Goal: Information Seeking & Learning: Learn about a topic

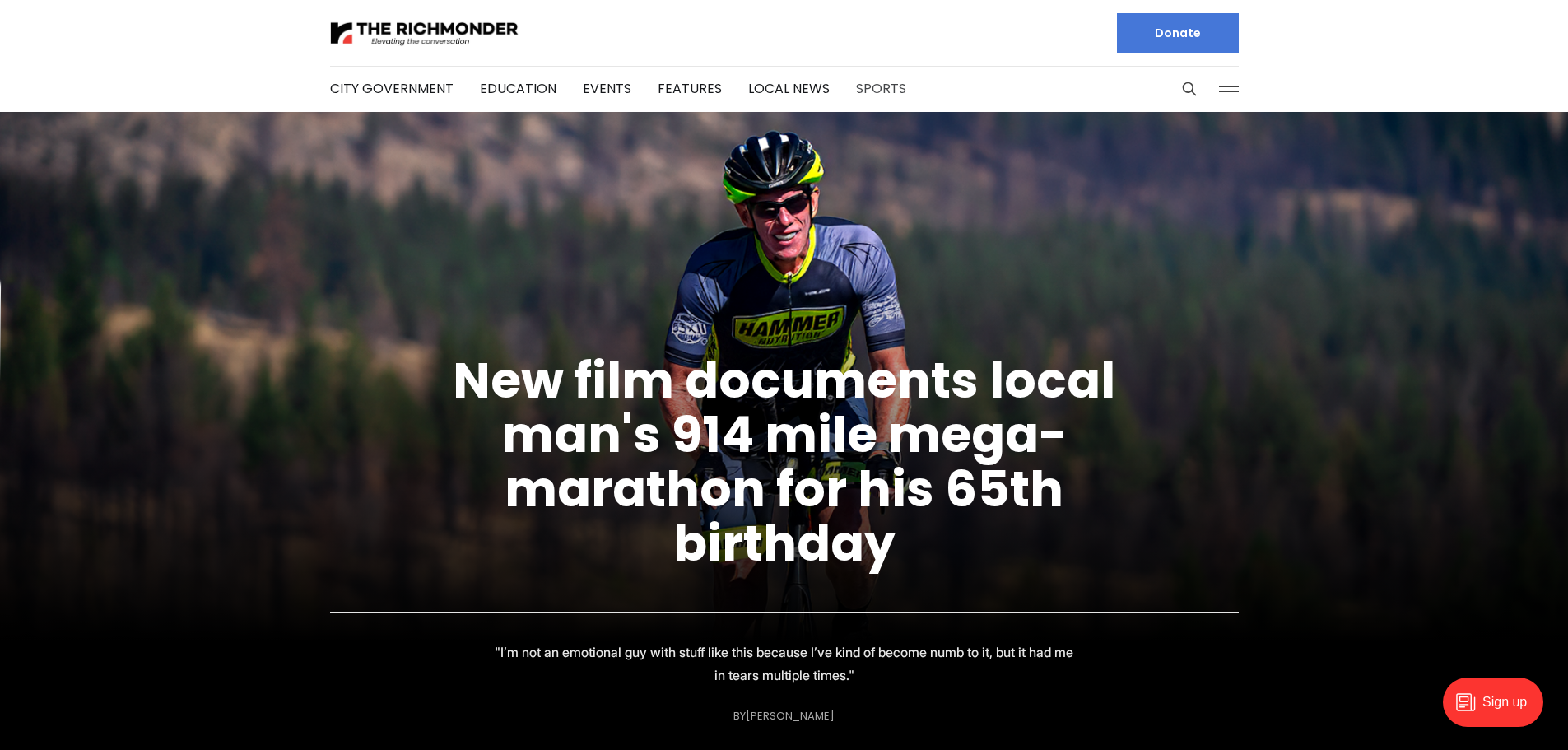
click at [880, 87] on link "Sports" at bounding box center [880, 88] width 50 height 19
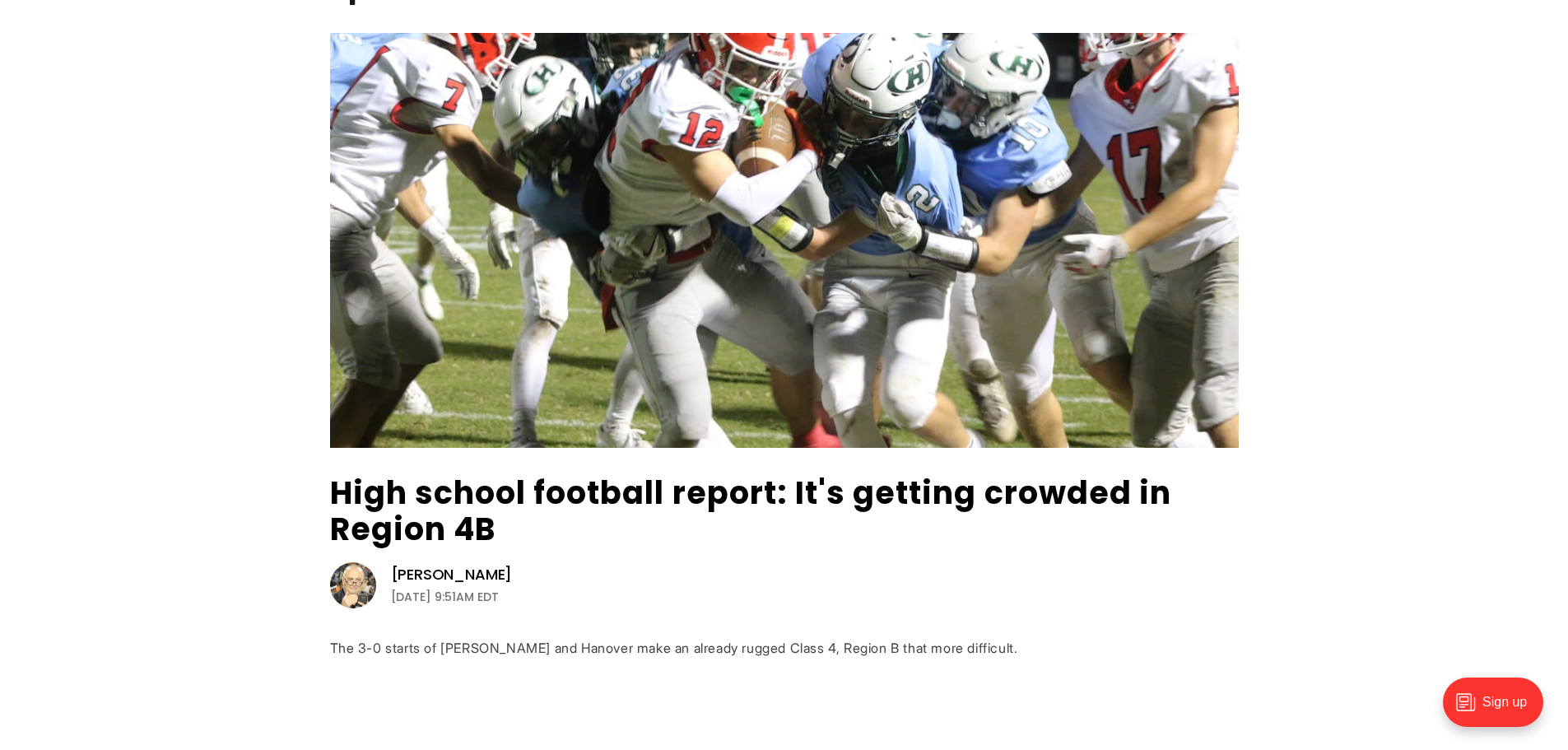
scroll to position [165, 0]
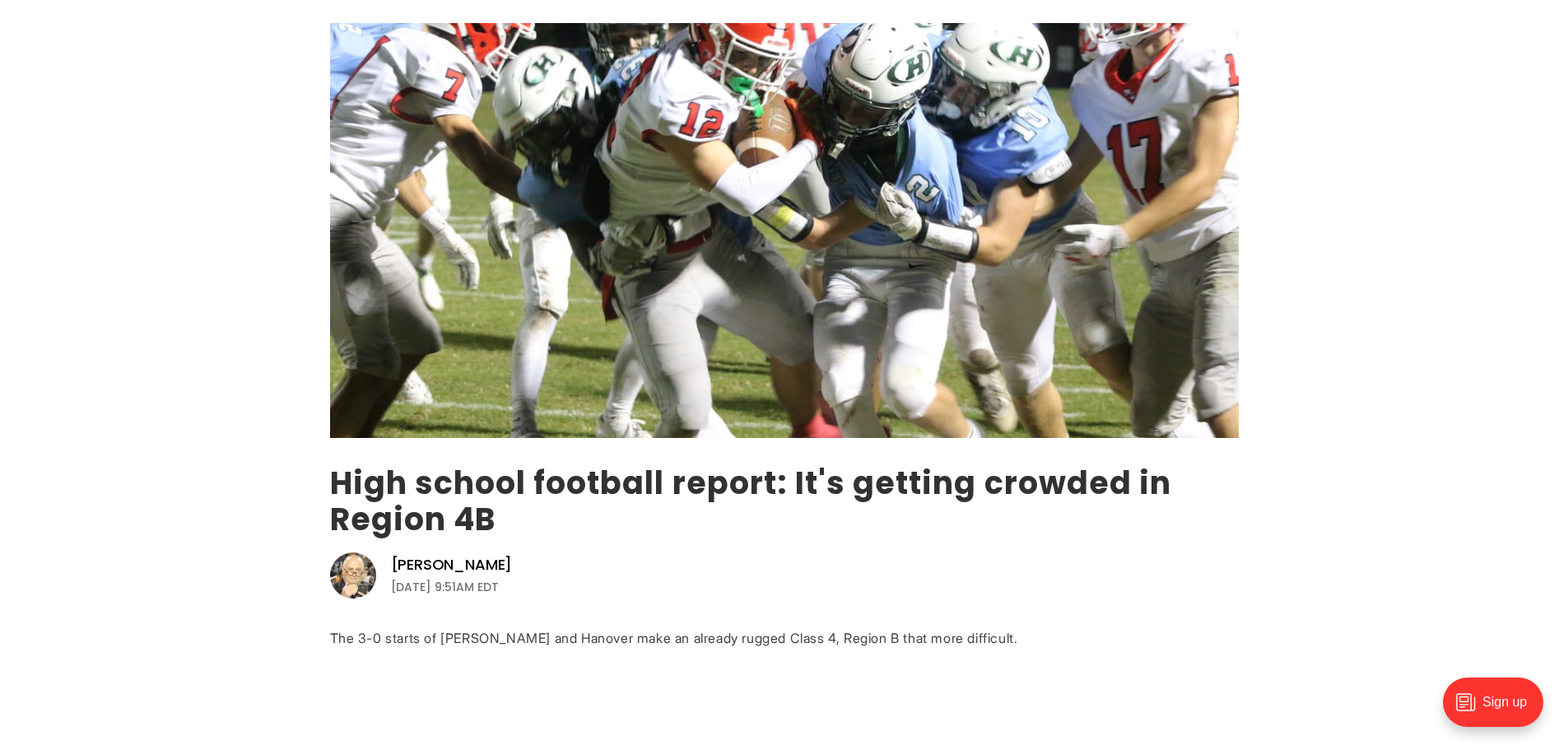
click at [457, 486] on link "High school football report: It's getting crowded in Region 4B" at bounding box center [751, 501] width 842 height 80
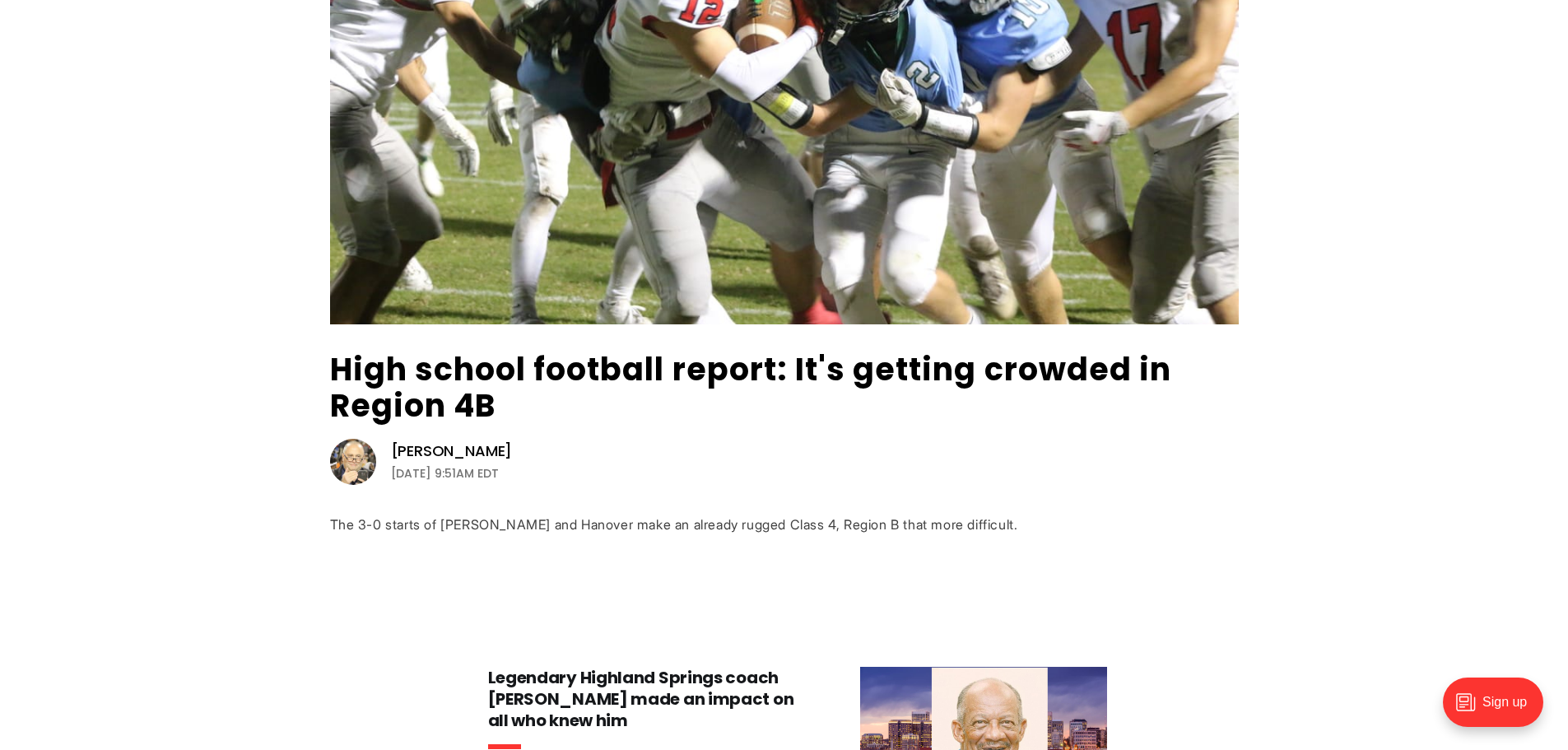
scroll to position [576, 0]
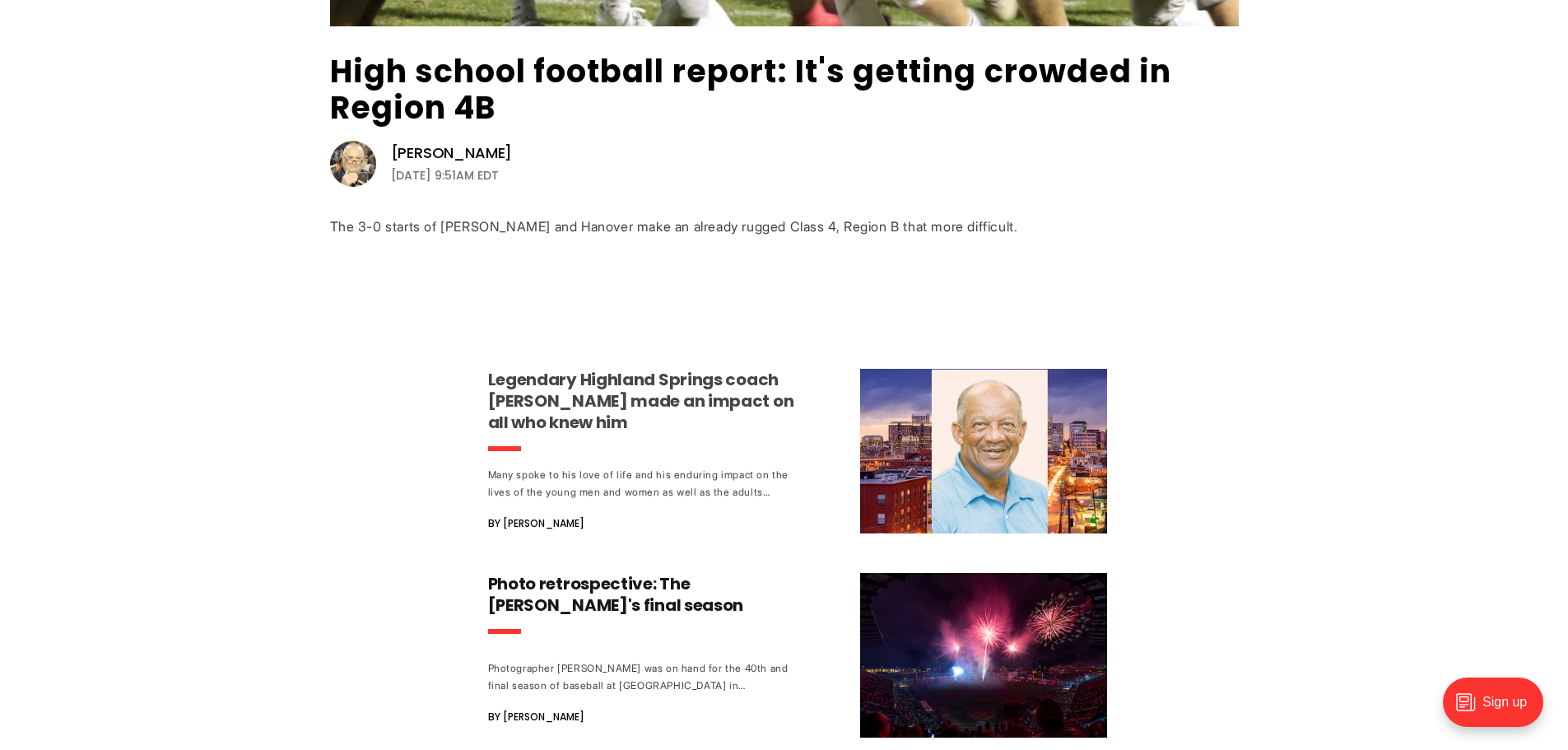
click at [612, 404] on h3 "Legendary Highland Springs coach George Lancaster made an impact on all who kne…" at bounding box center [641, 400] width 306 height 64
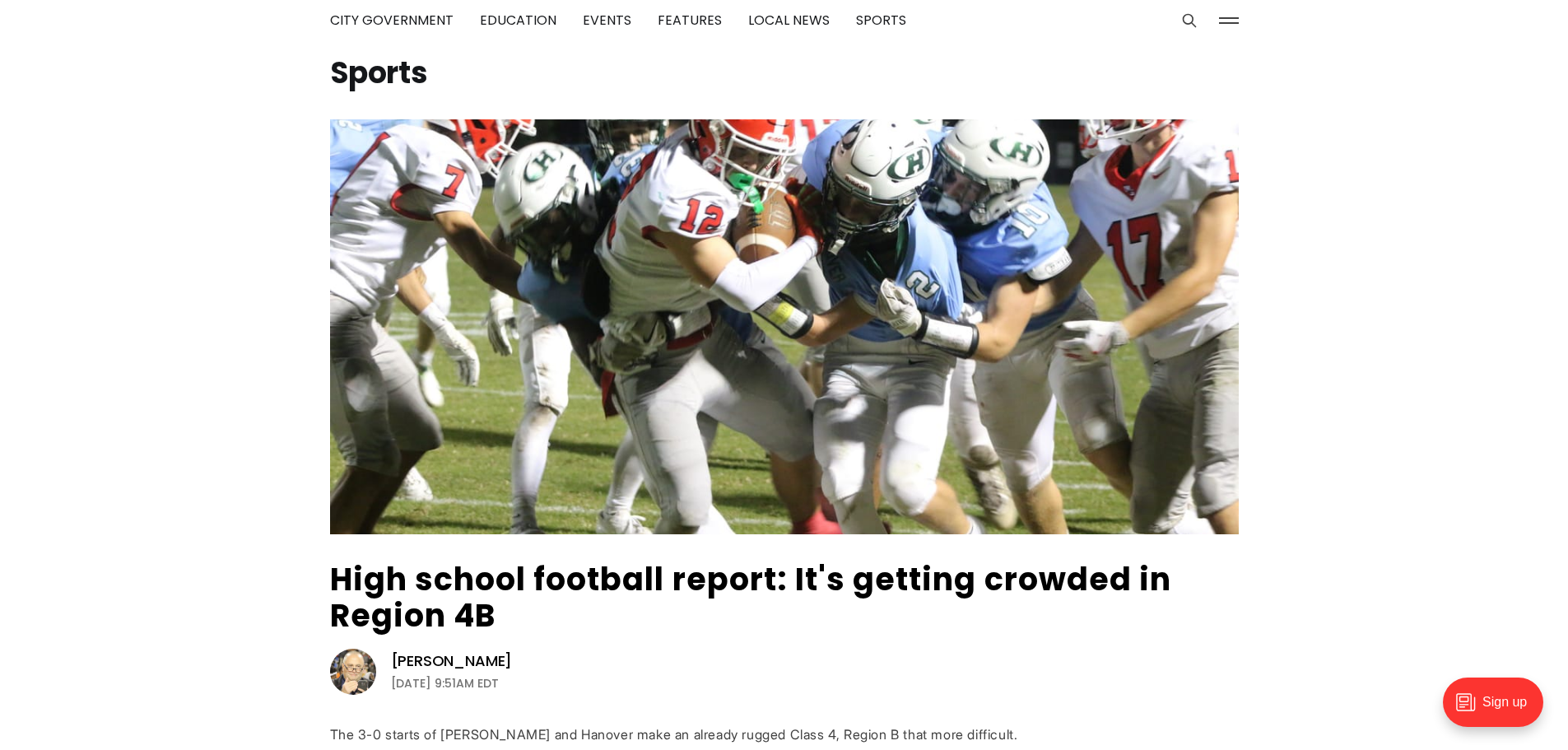
scroll to position [0, 0]
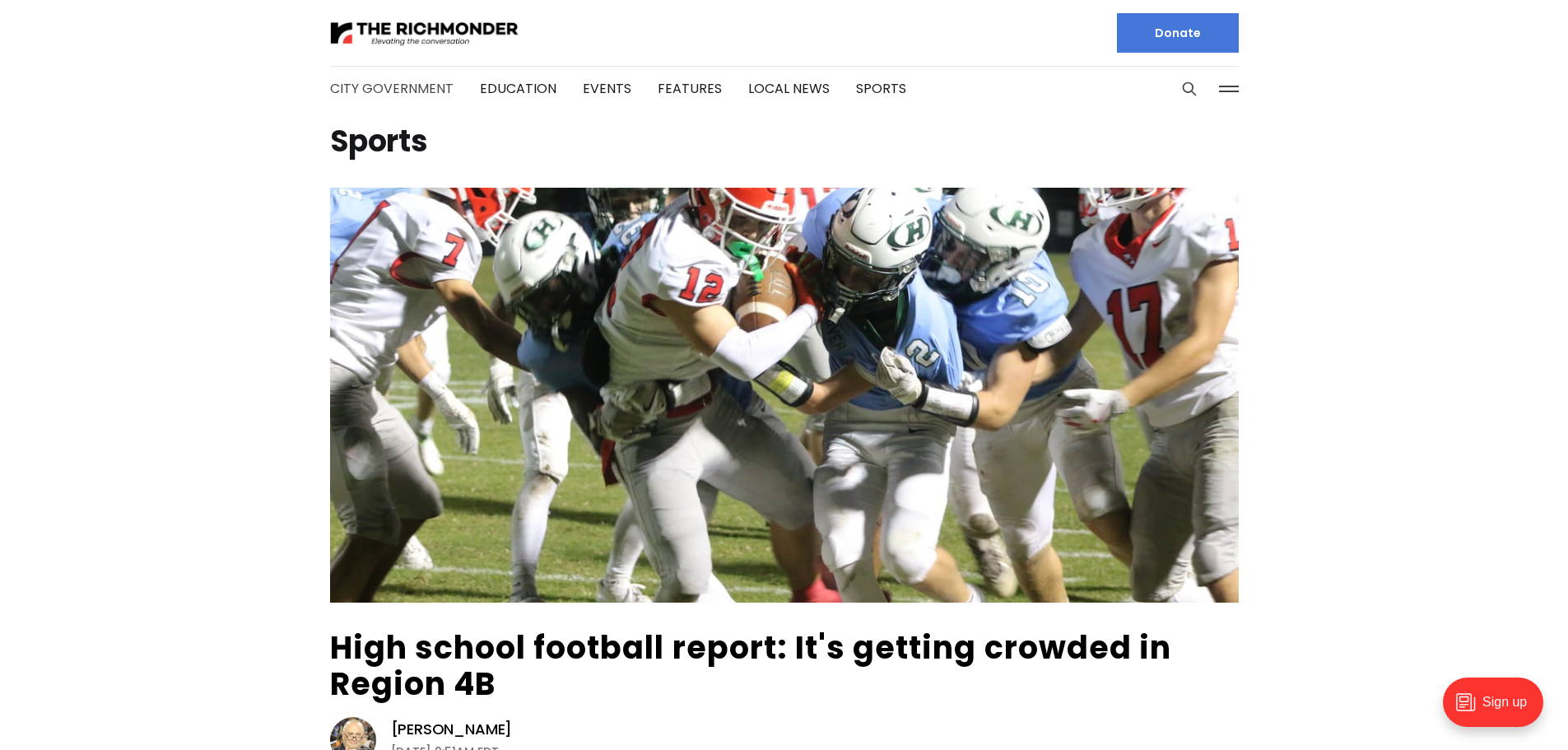
click at [405, 95] on link "City Government" at bounding box center [391, 88] width 123 height 19
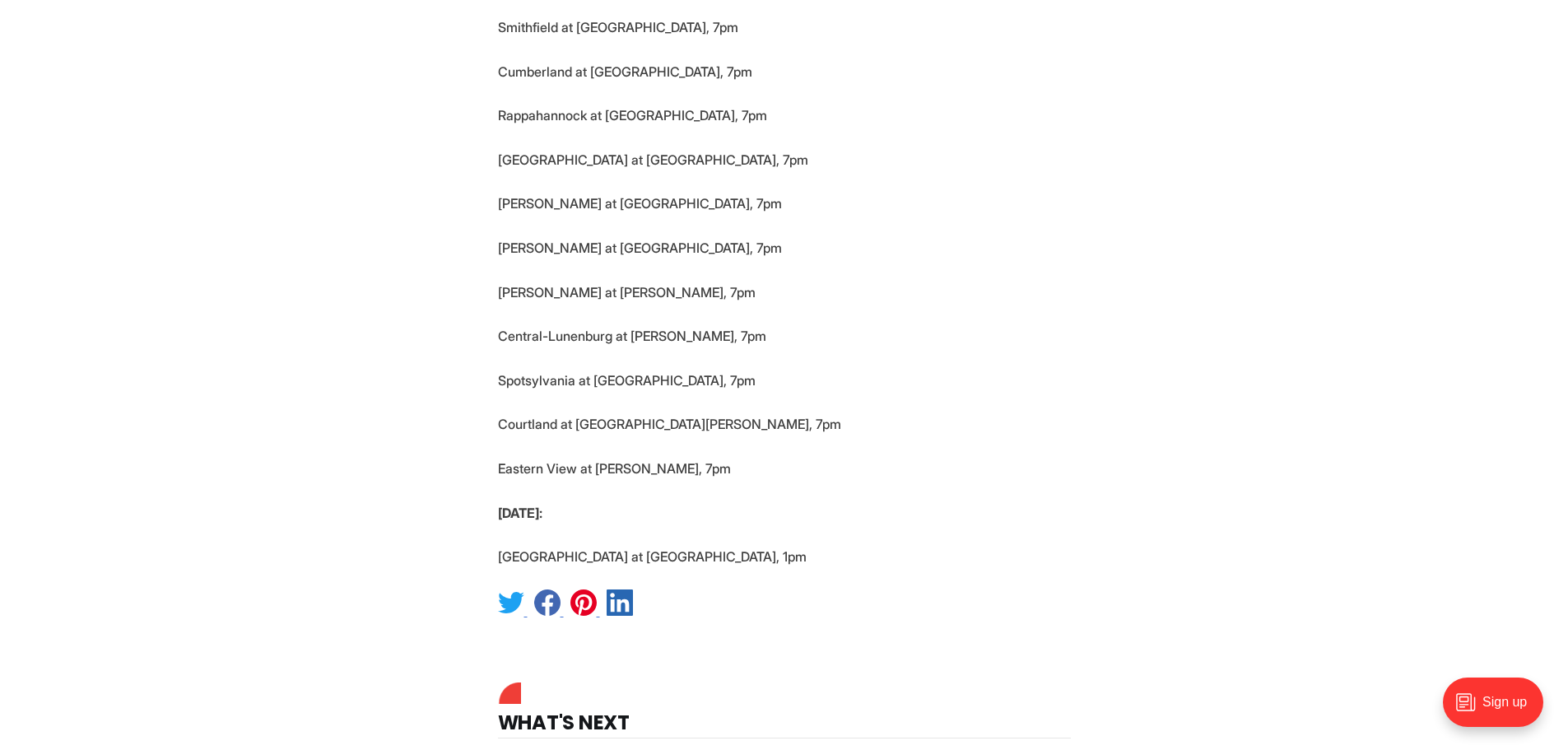
scroll to position [6256, 0]
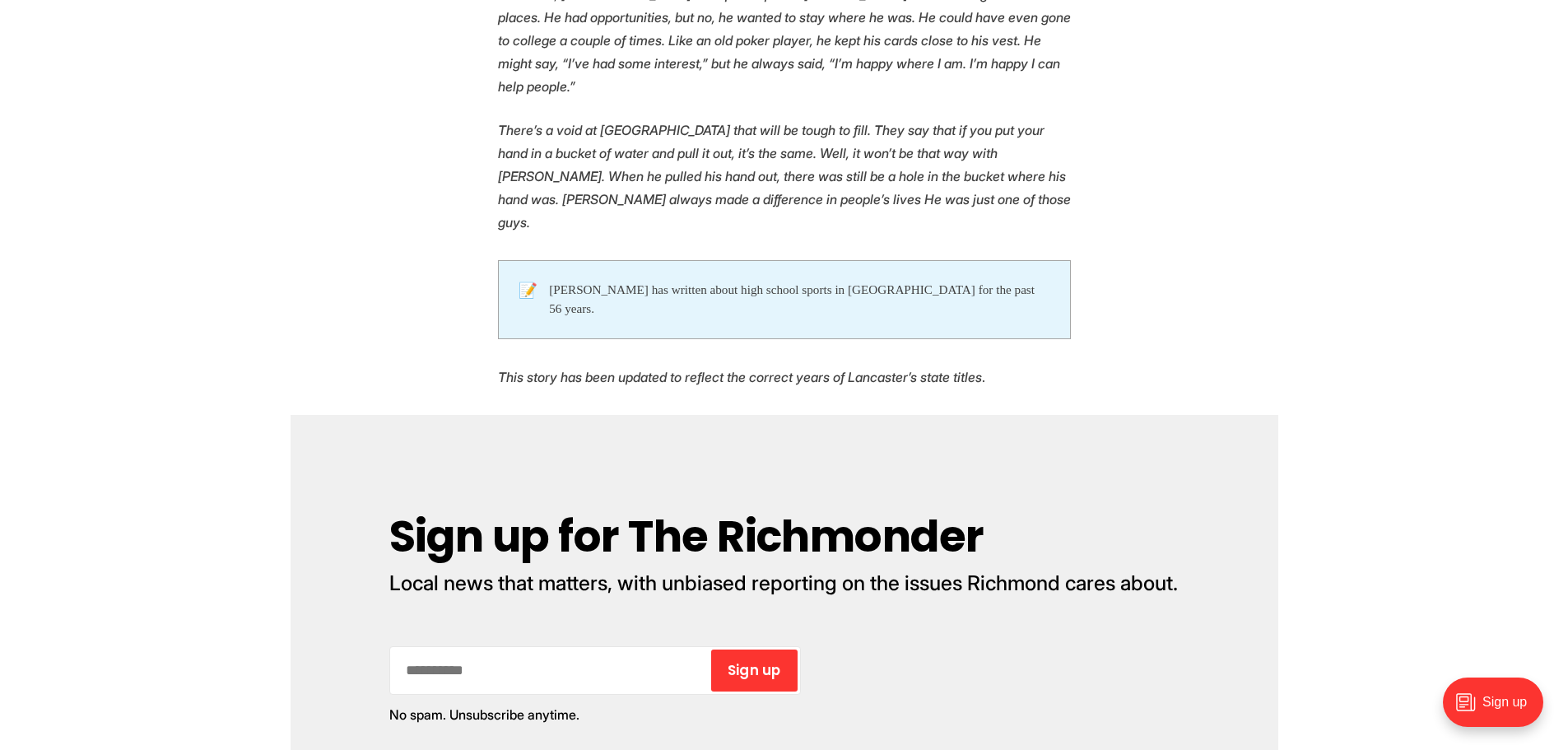
scroll to position [6174, 0]
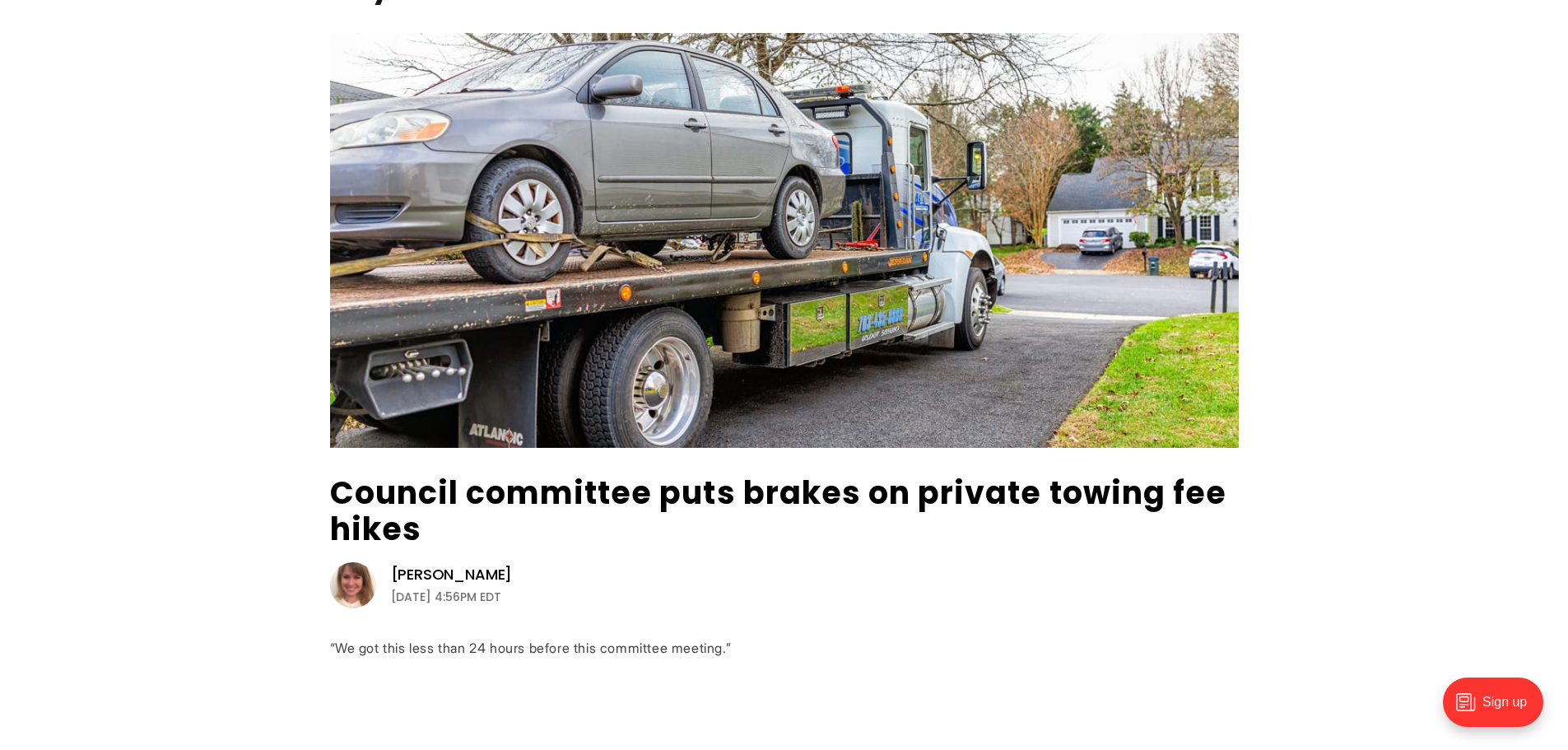
scroll to position [165, 0]
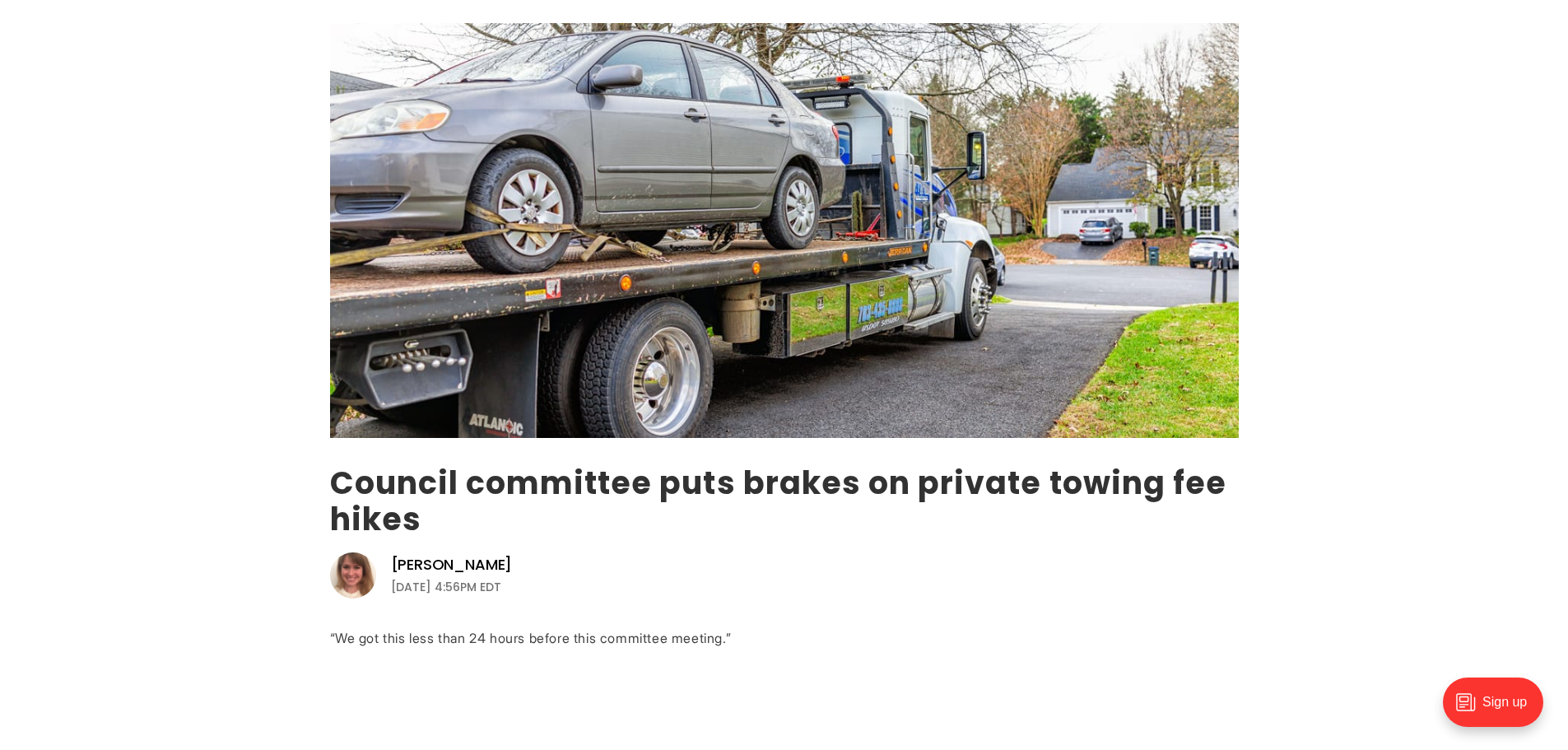
click at [406, 470] on link "Council committee puts brakes on private towing fee hikes" at bounding box center [778, 501] width 898 height 80
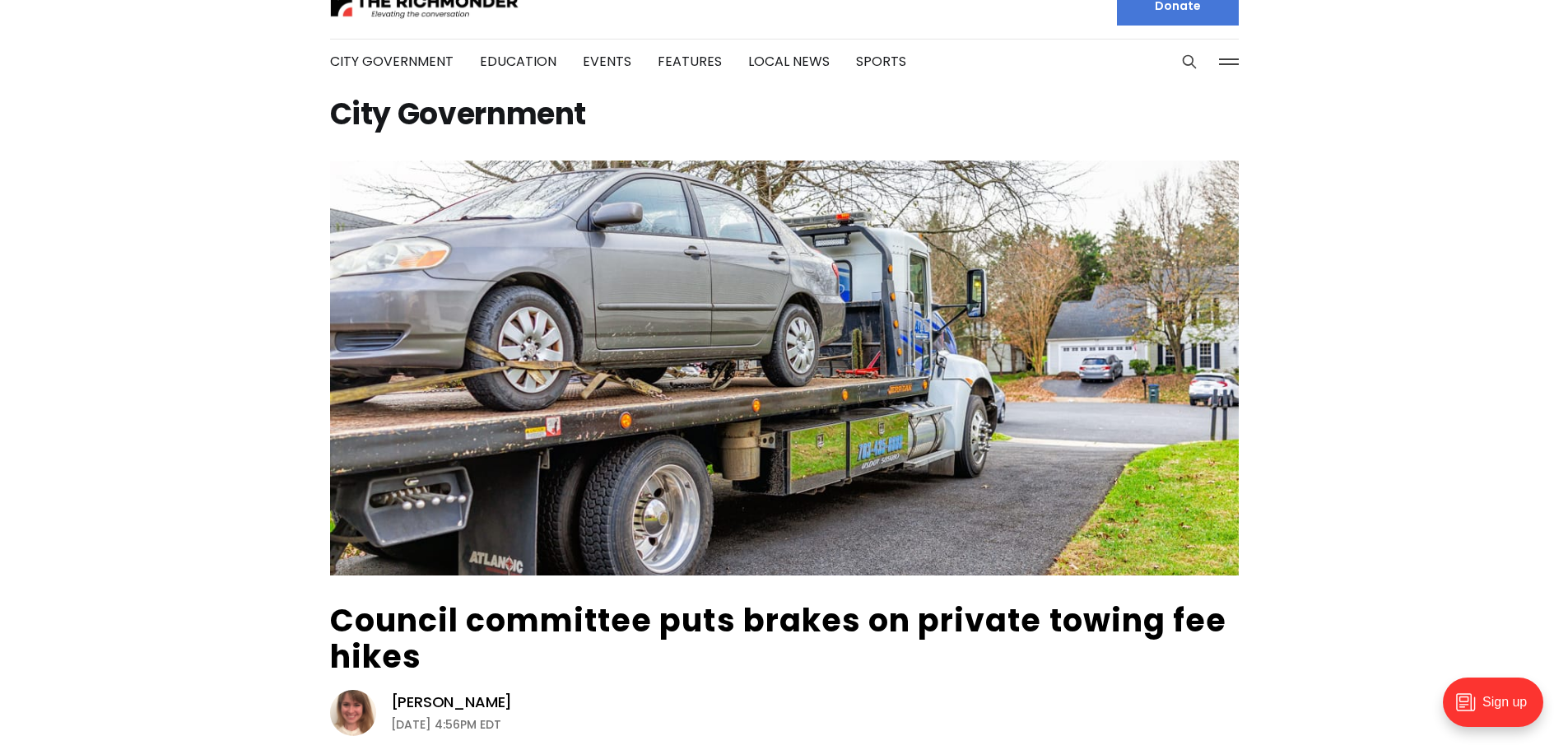
scroll to position [0, 0]
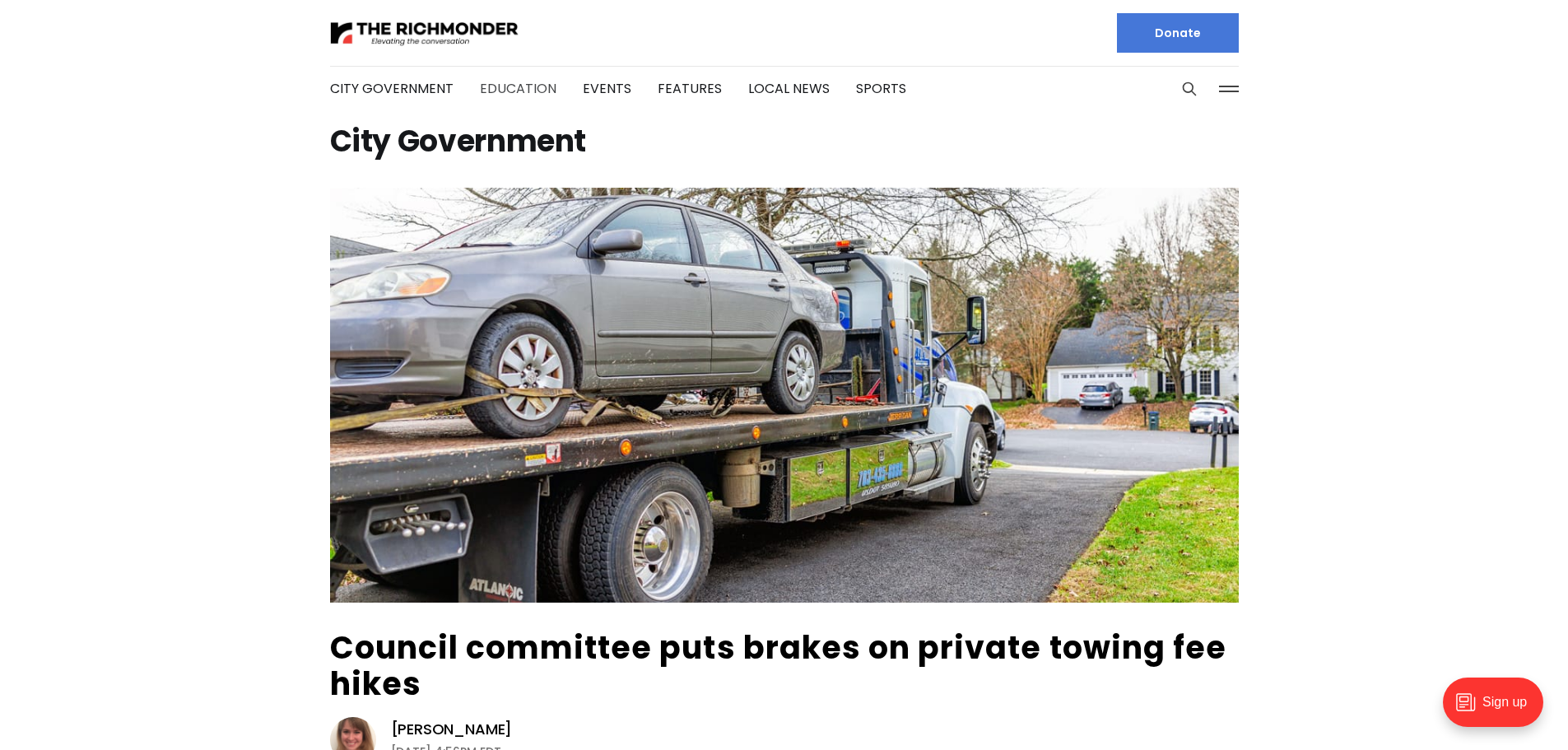
click at [504, 88] on link "Education" at bounding box center [518, 88] width 77 height 19
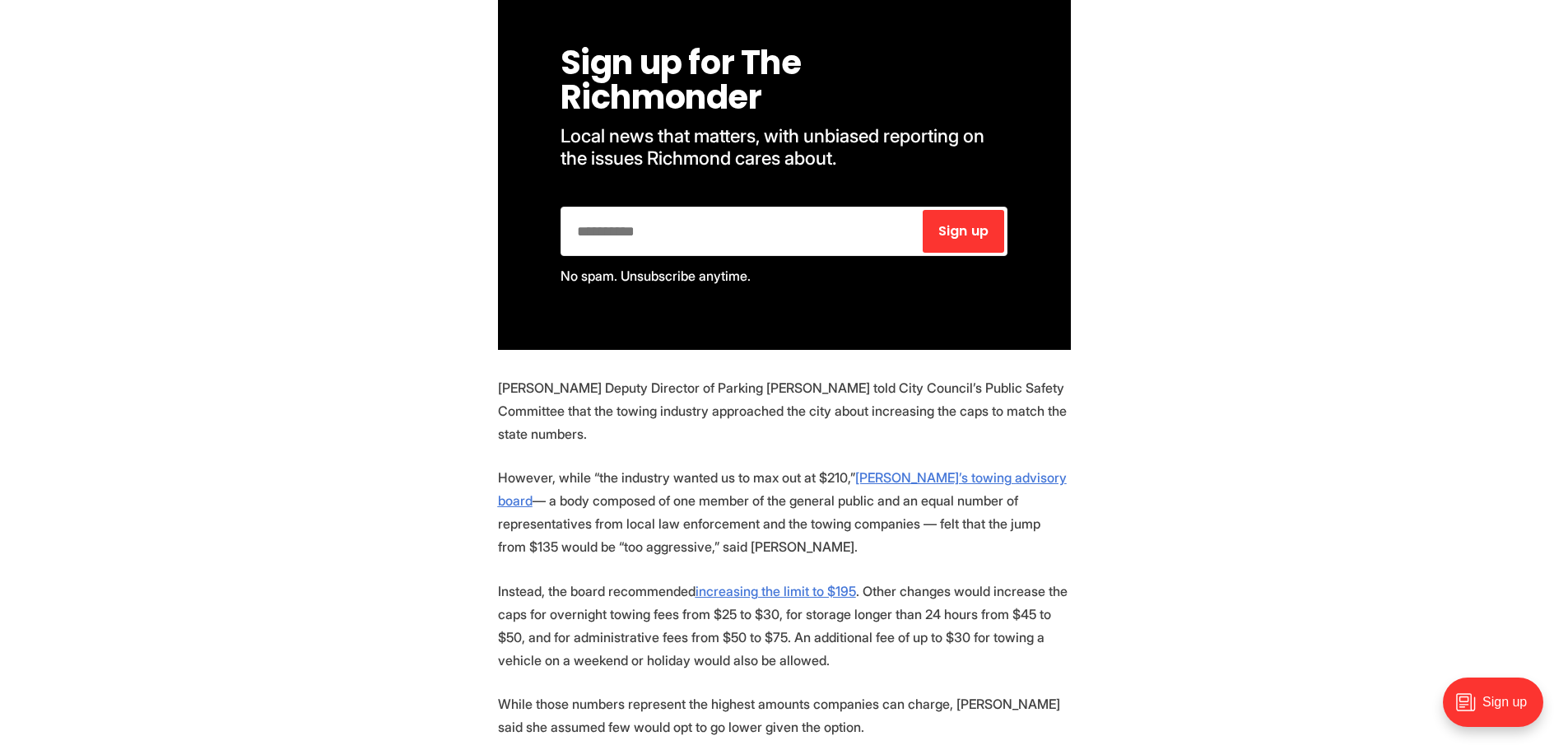
scroll to position [1152, 0]
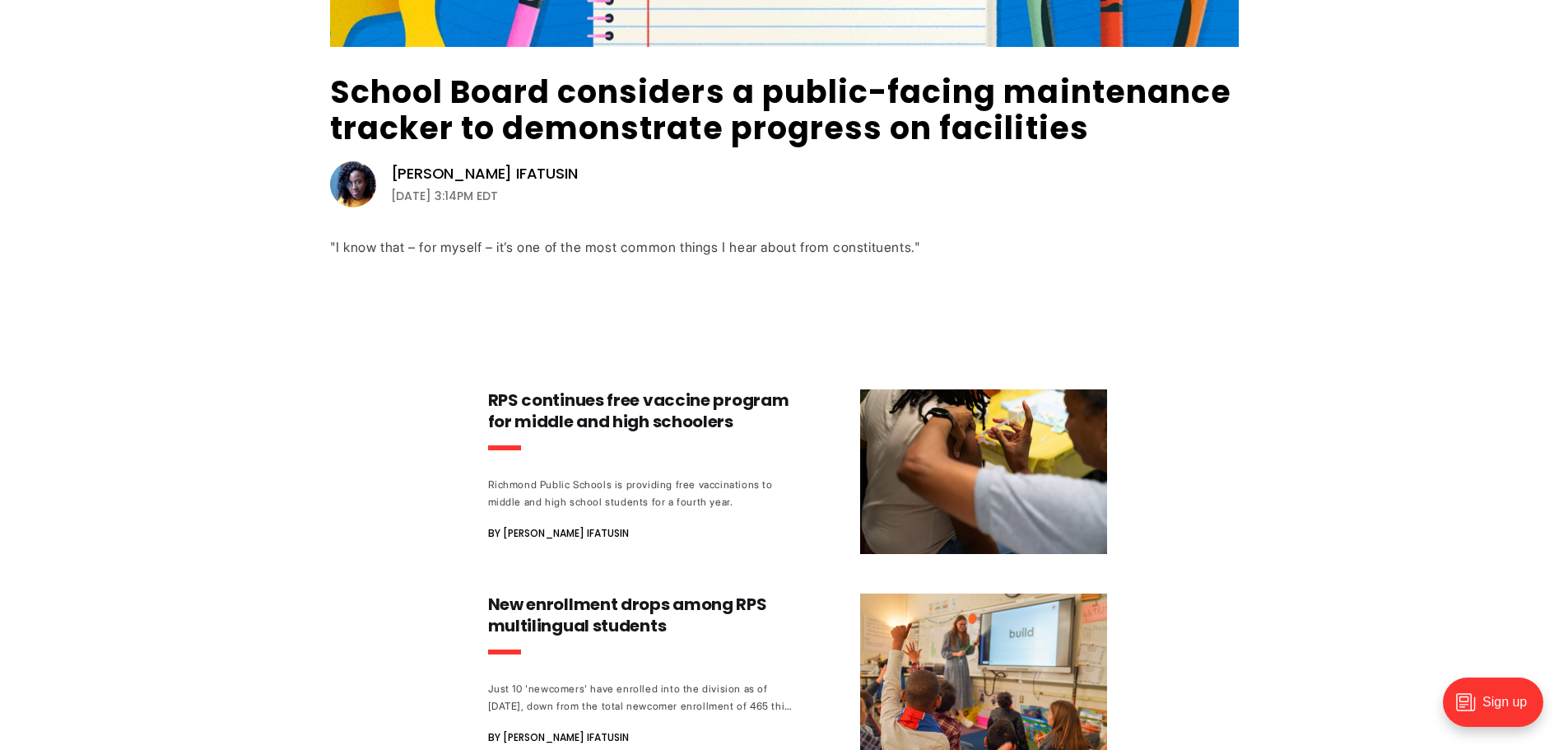
scroll to position [659, 0]
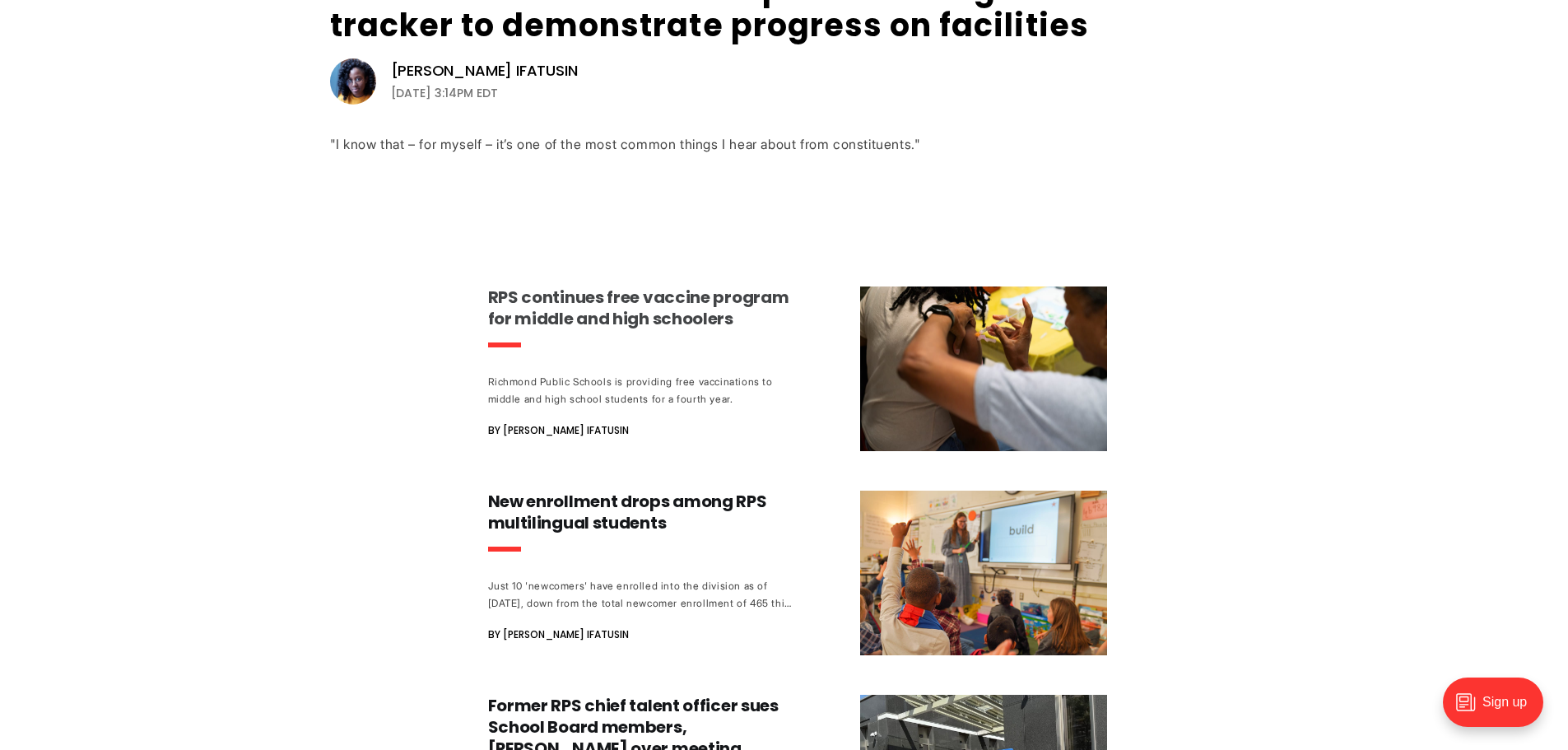
click at [555, 312] on h3 "RPS continues free vaccine program for middle and high schoolers" at bounding box center [641, 307] width 306 height 43
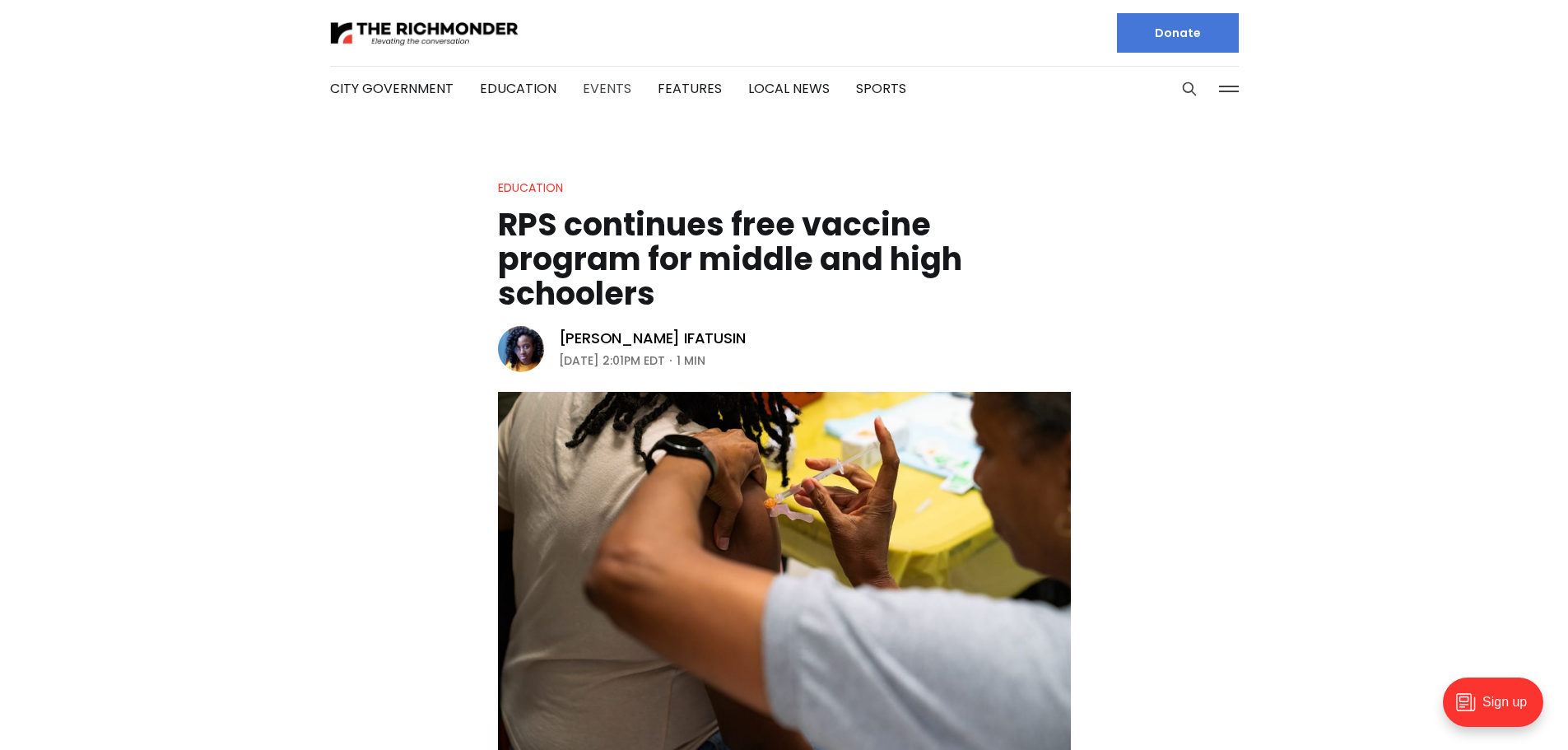
click at [604, 82] on link "Events" at bounding box center [607, 88] width 49 height 19
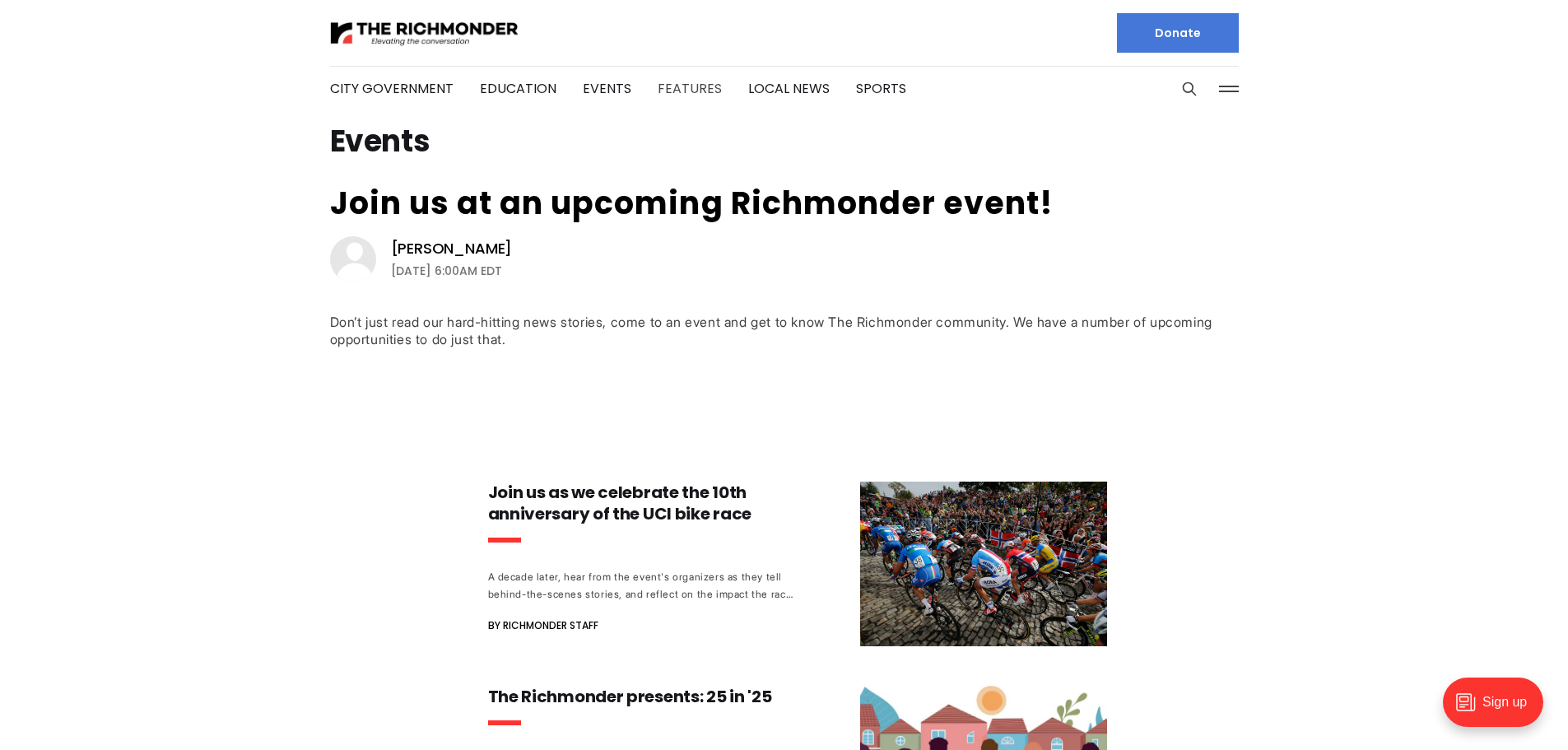
click at [667, 86] on link "Features" at bounding box center [689, 88] width 64 height 19
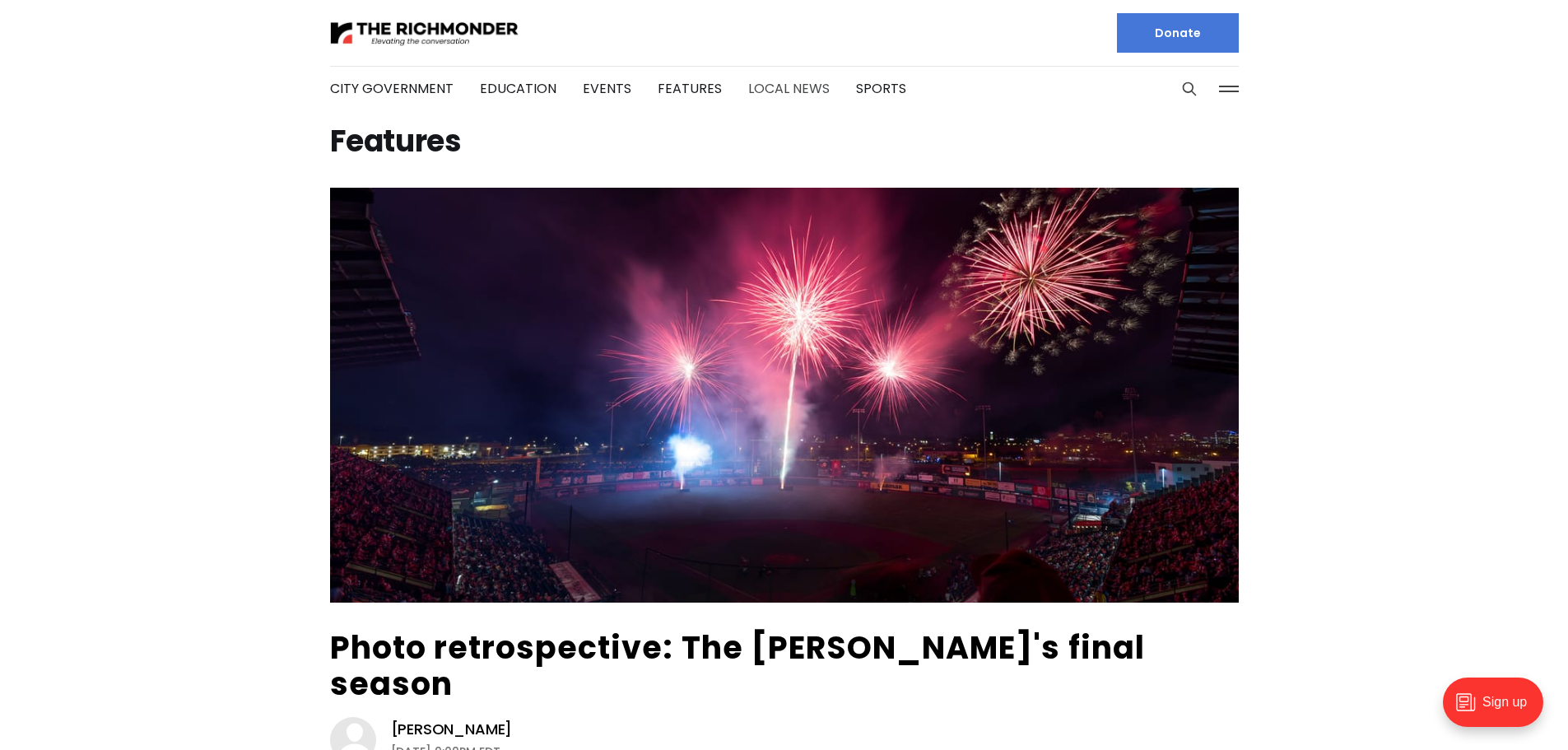
click at [768, 87] on link "Local News" at bounding box center [789, 88] width 82 height 19
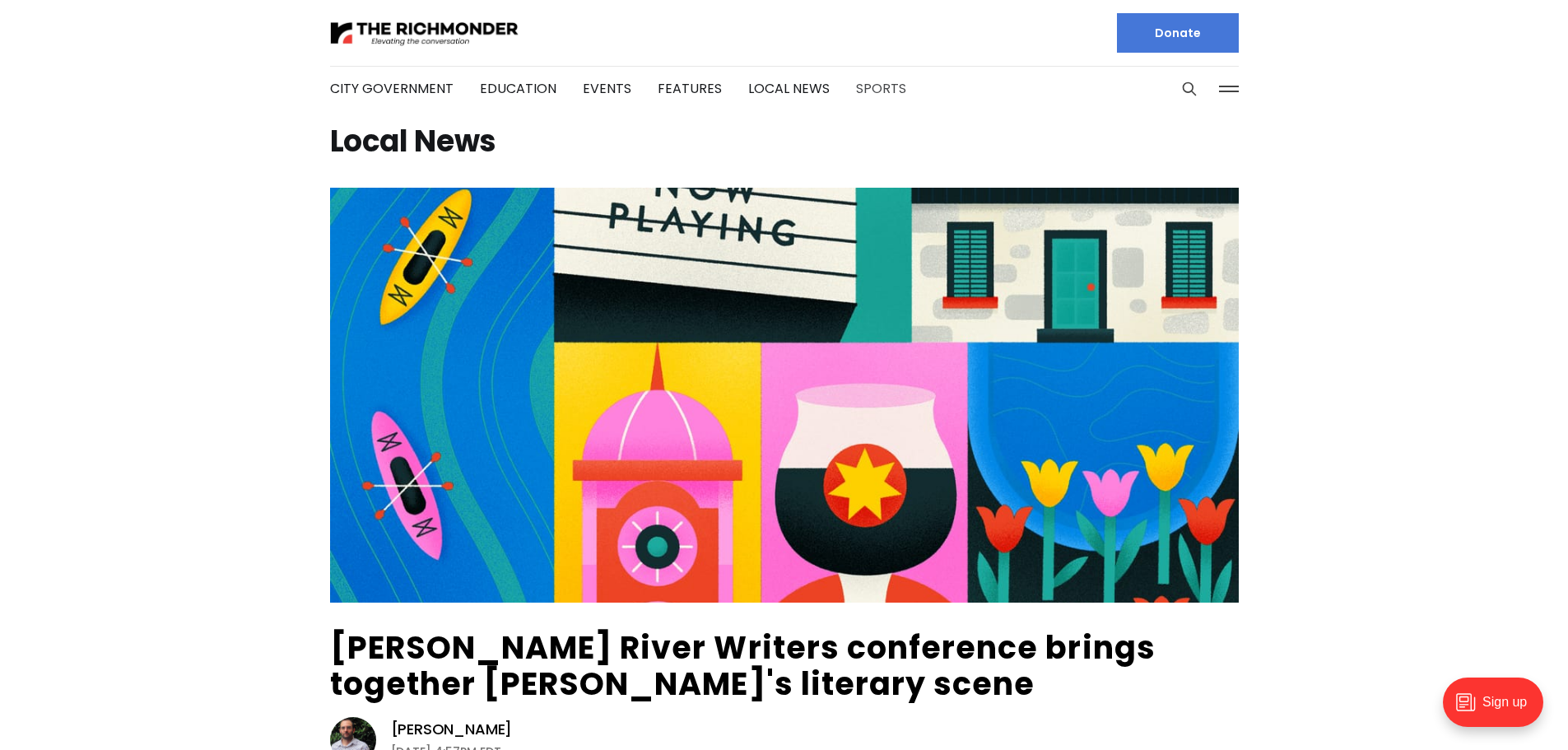
click at [858, 91] on link "Sports" at bounding box center [880, 88] width 50 height 19
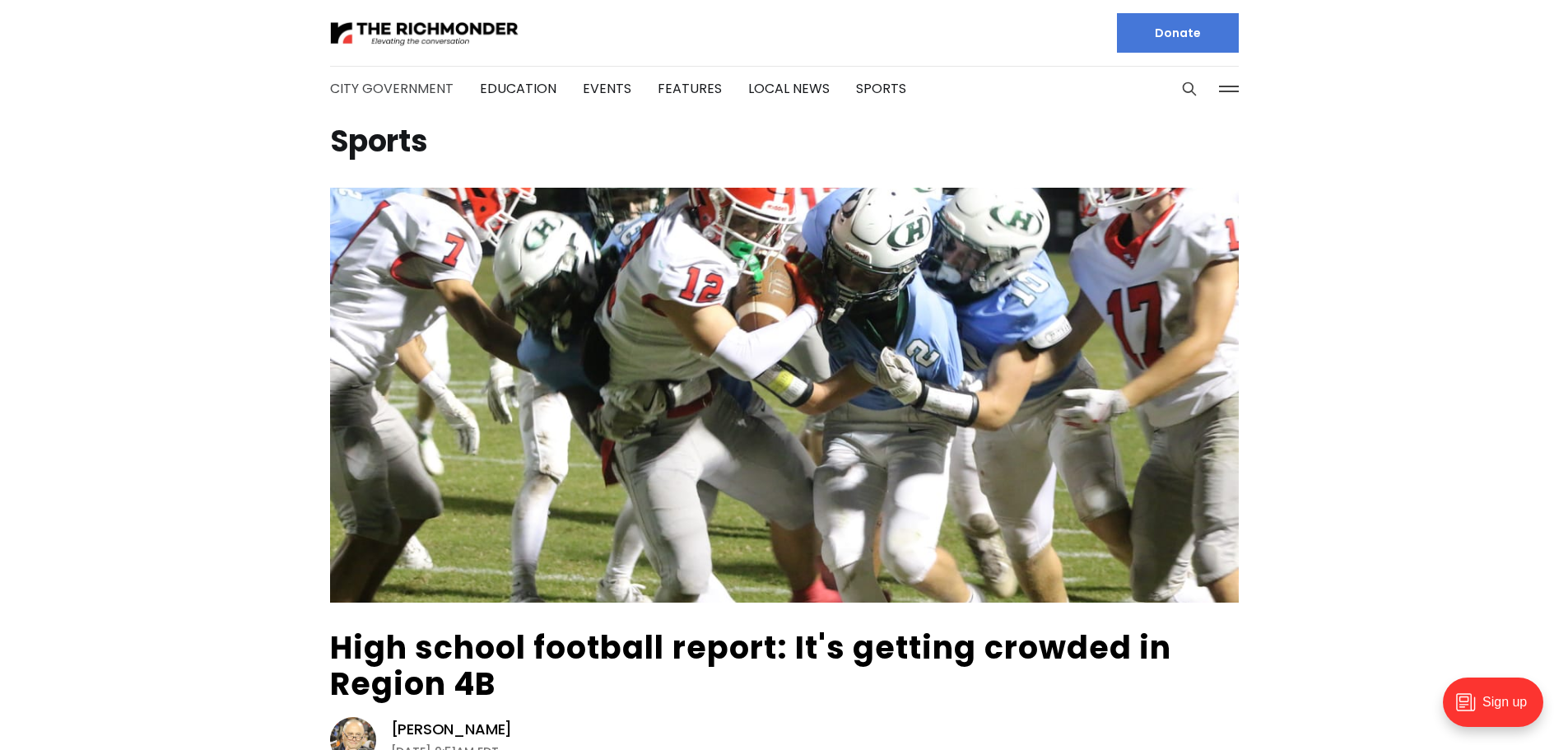
click at [376, 84] on link "City Government" at bounding box center [391, 88] width 123 height 19
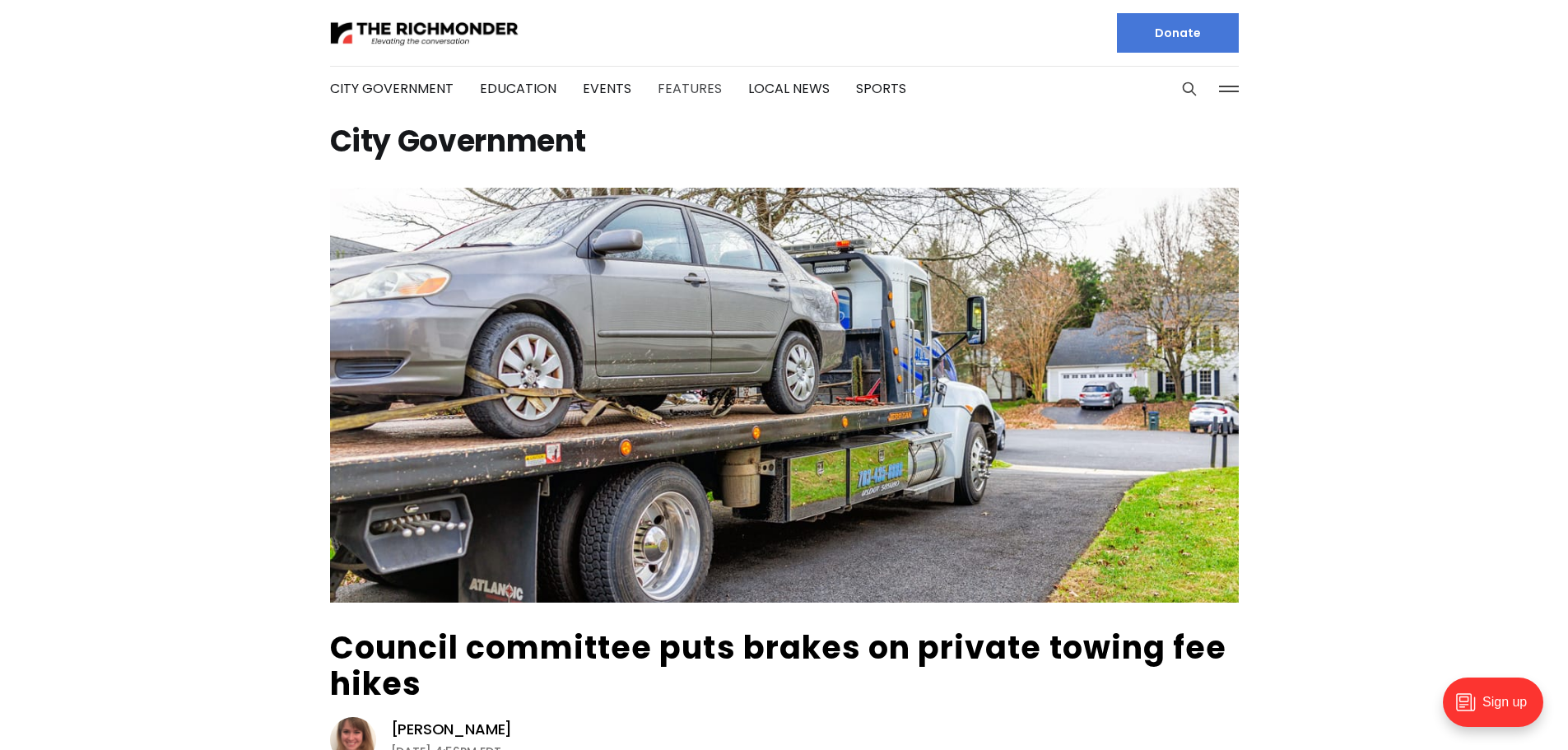
click at [675, 82] on link "Features" at bounding box center [689, 88] width 64 height 19
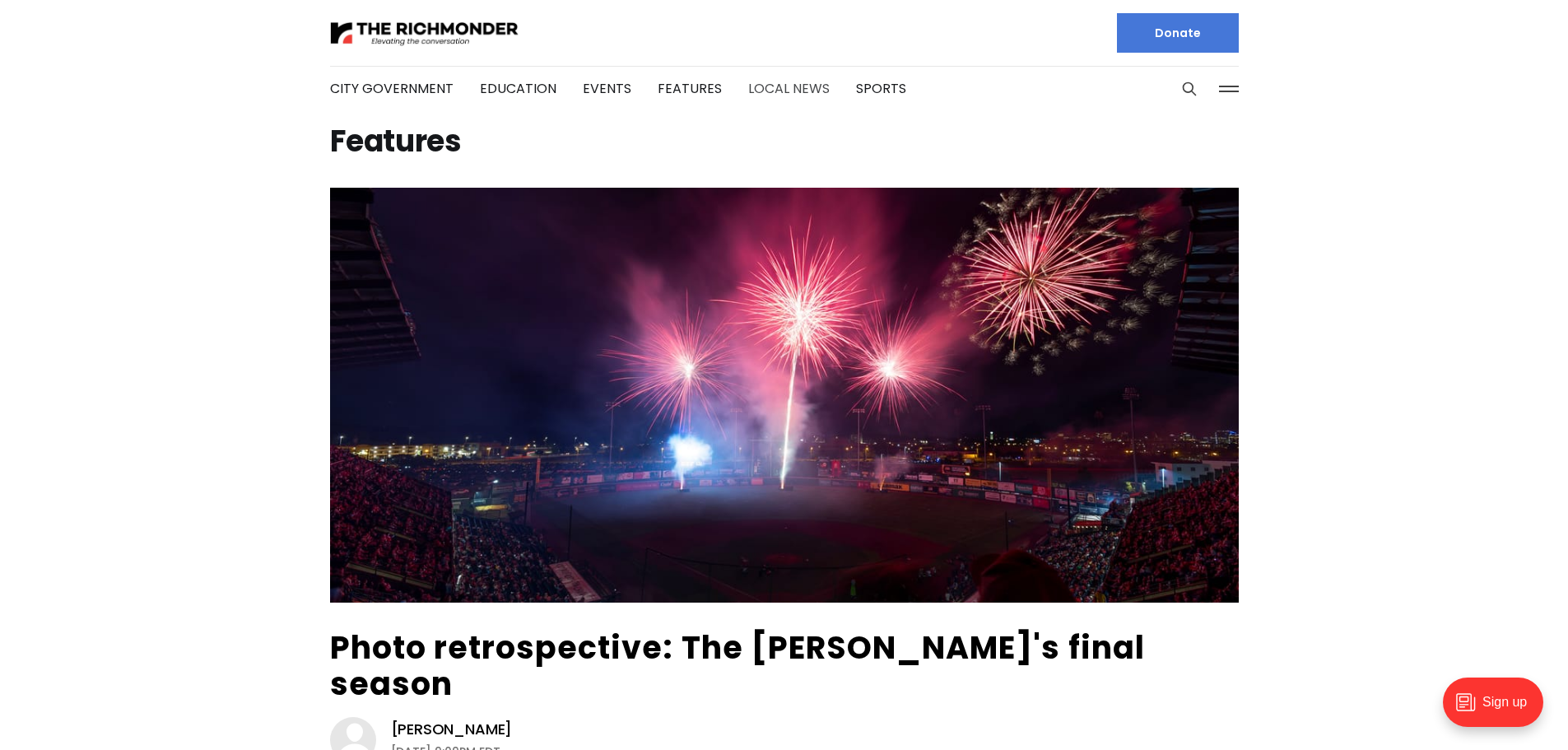
click at [758, 90] on link "Local News" at bounding box center [789, 88] width 82 height 19
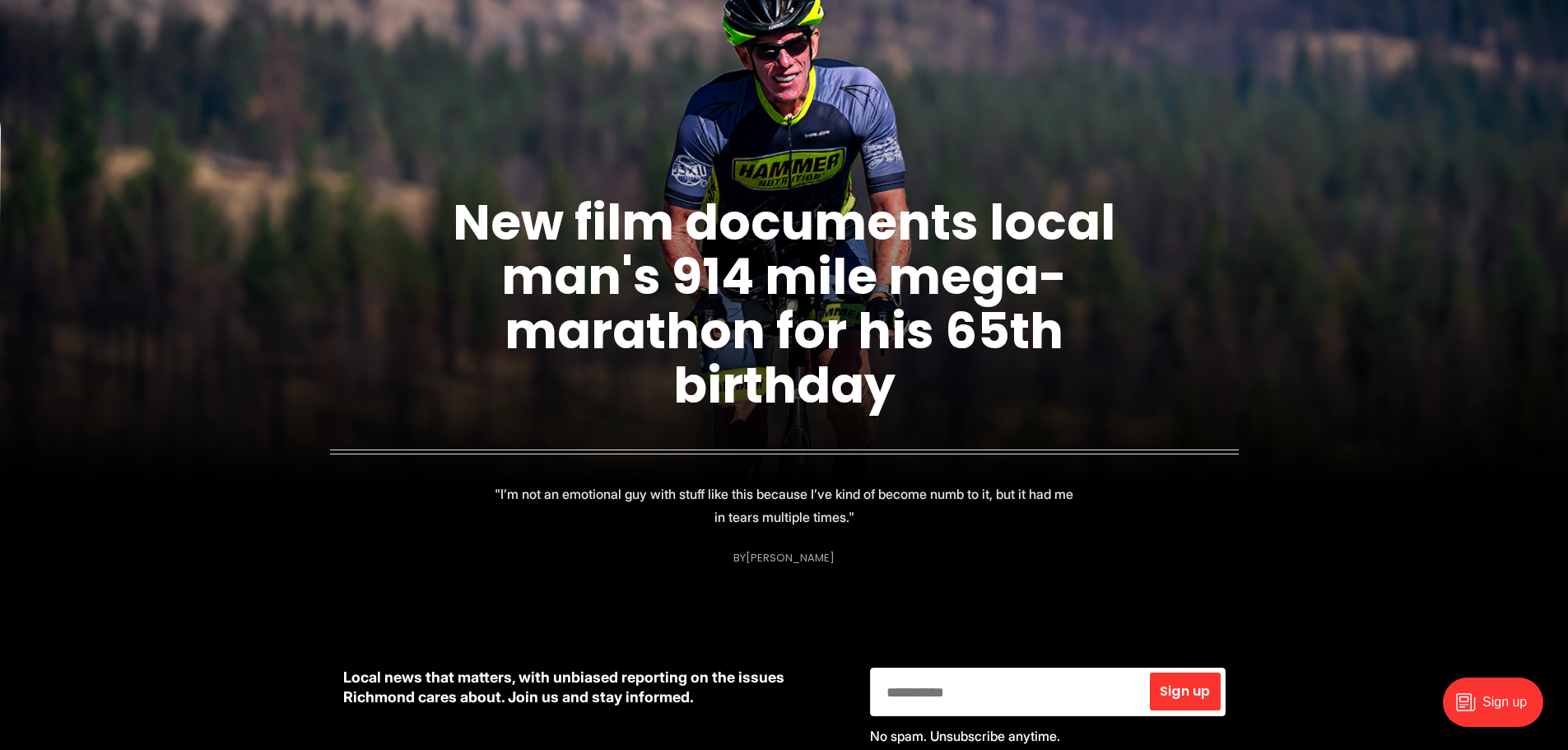
scroll to position [165, 0]
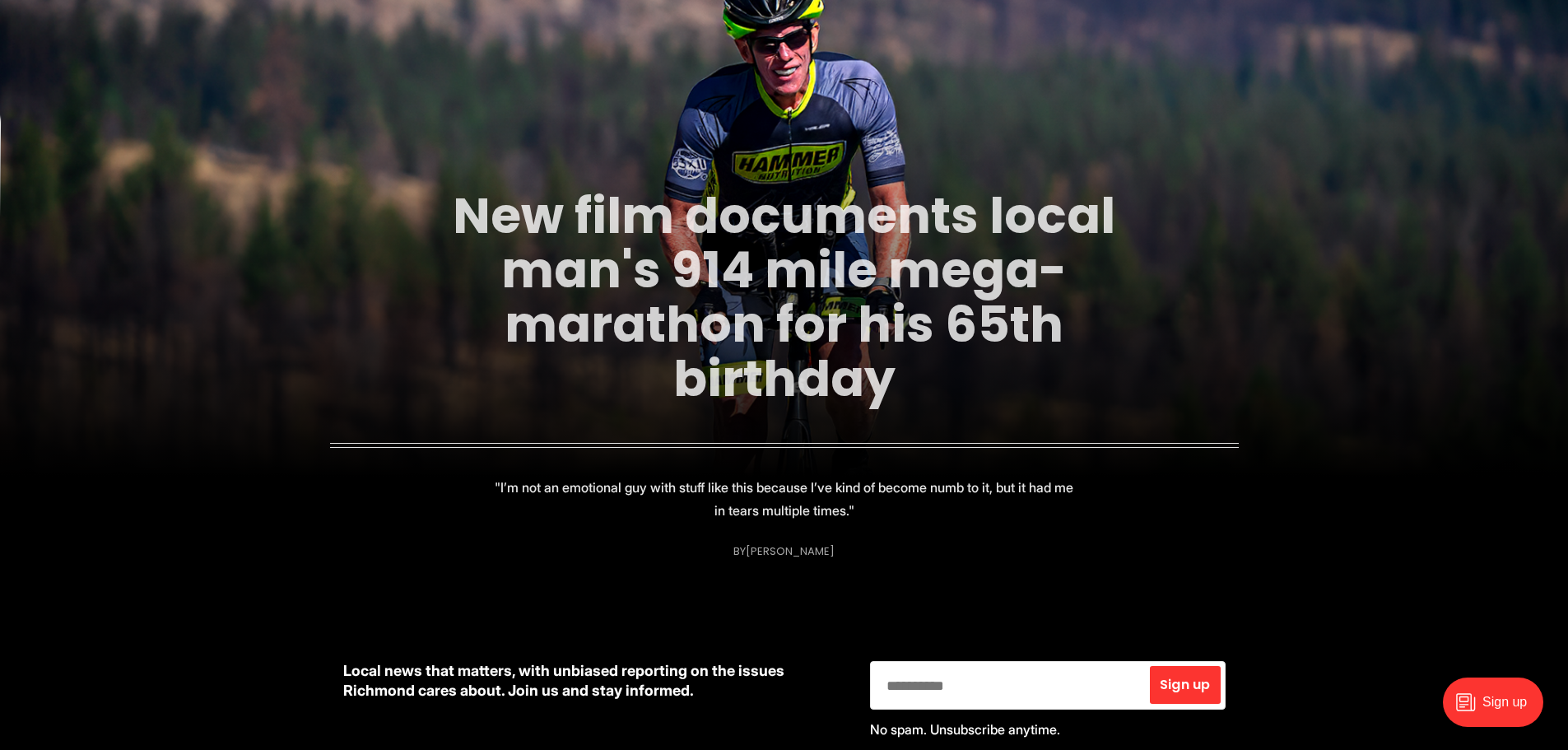
click at [611, 293] on link "New film documents local man's 914 mile mega-marathon for his 65th birthday" at bounding box center [784, 297] width 663 height 232
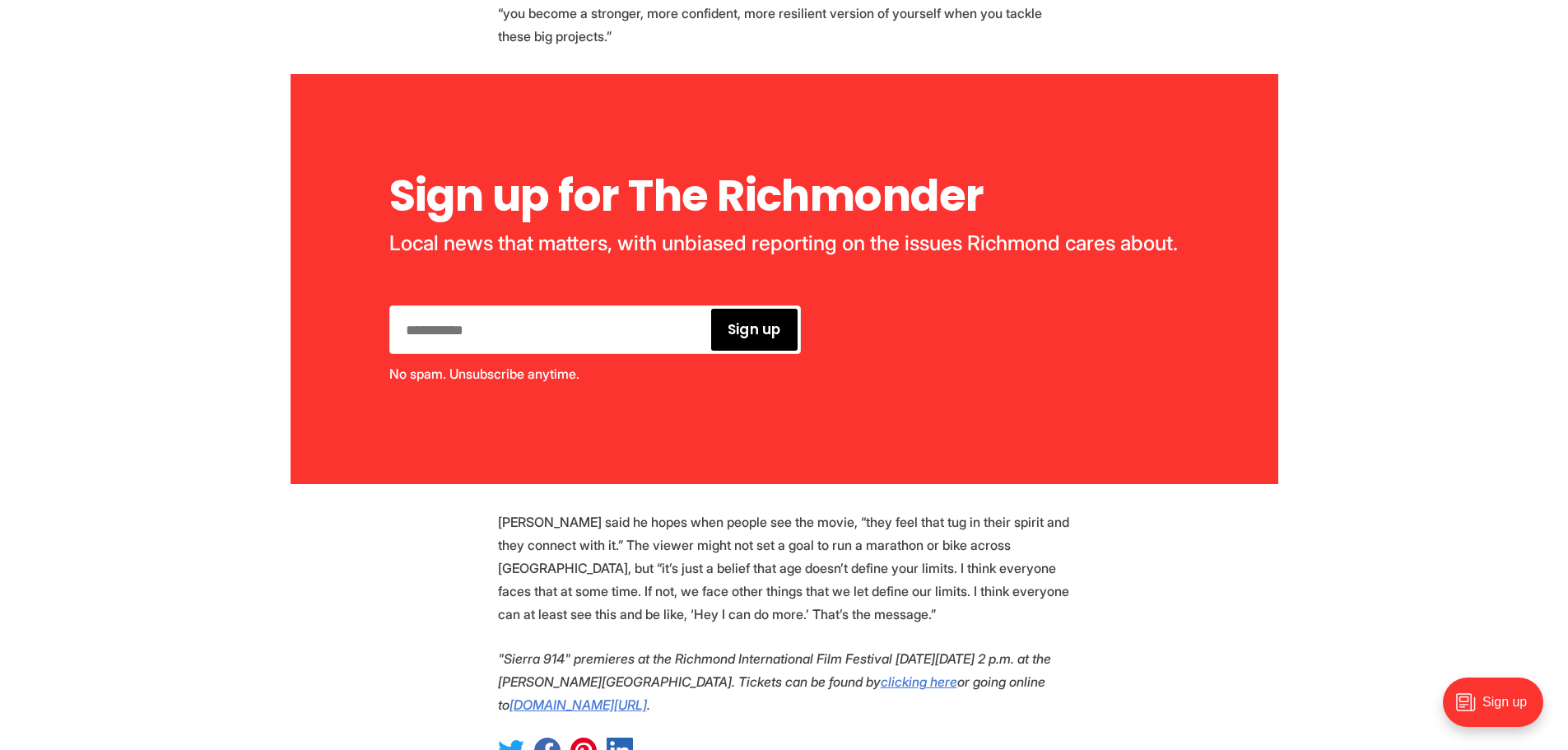
scroll to position [3787, 0]
